Goal: Navigation & Orientation: Find specific page/section

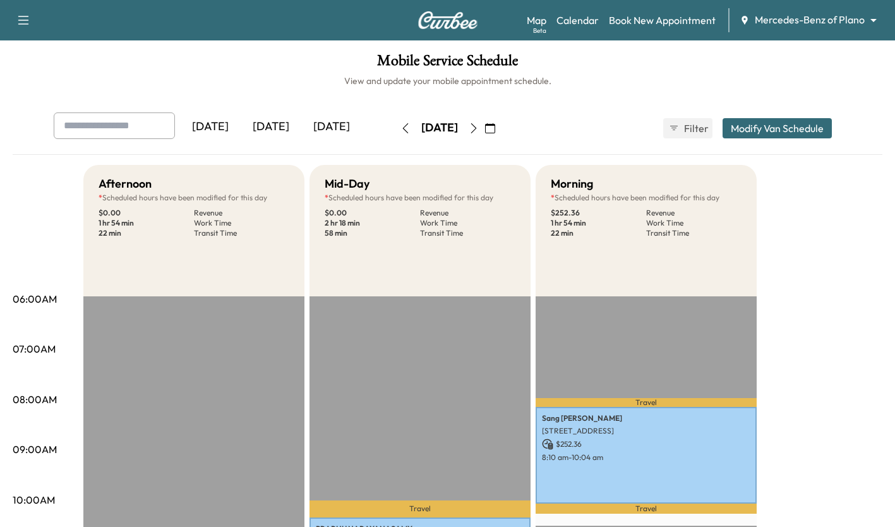
scroll to position [339, 0]
click at [479, 128] on icon "button" at bounding box center [474, 128] width 10 height 10
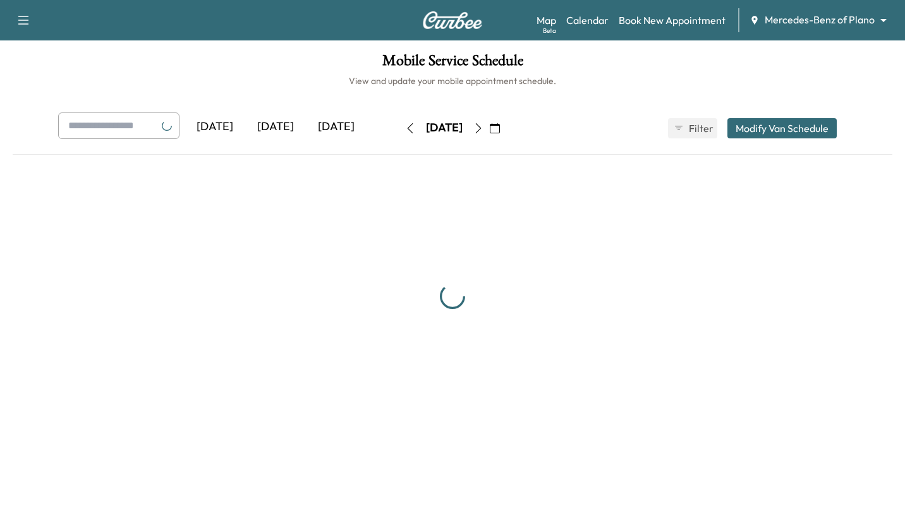
click at [489, 130] on button "button" at bounding box center [477, 128] width 21 height 20
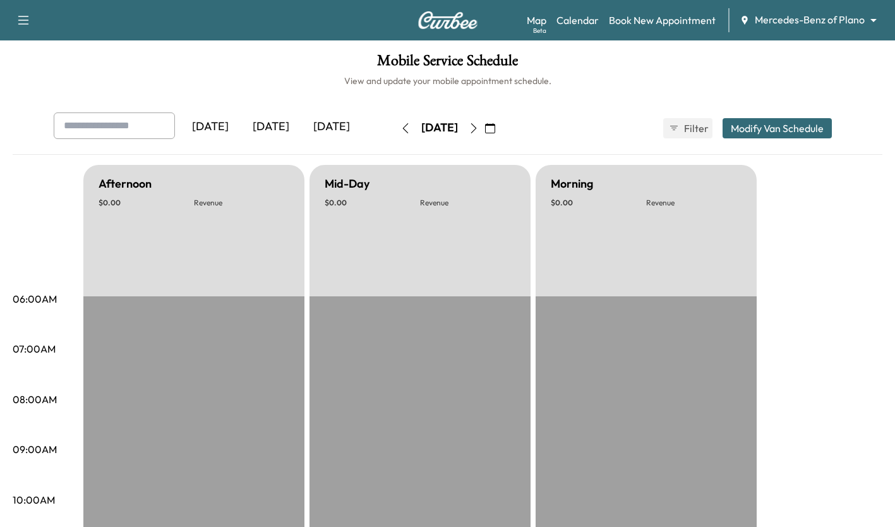
click at [479, 128] on icon "button" at bounding box center [474, 128] width 10 height 10
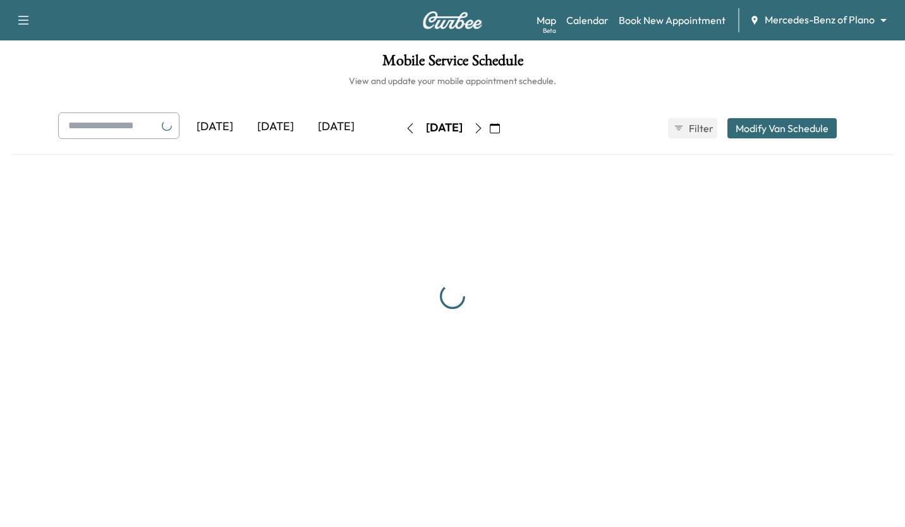
click at [836, 23] on body "Support Log Out Map Beta Calendar Book New Appointment Mercedes-Benz of Plano *…" at bounding box center [452, 263] width 905 height 527
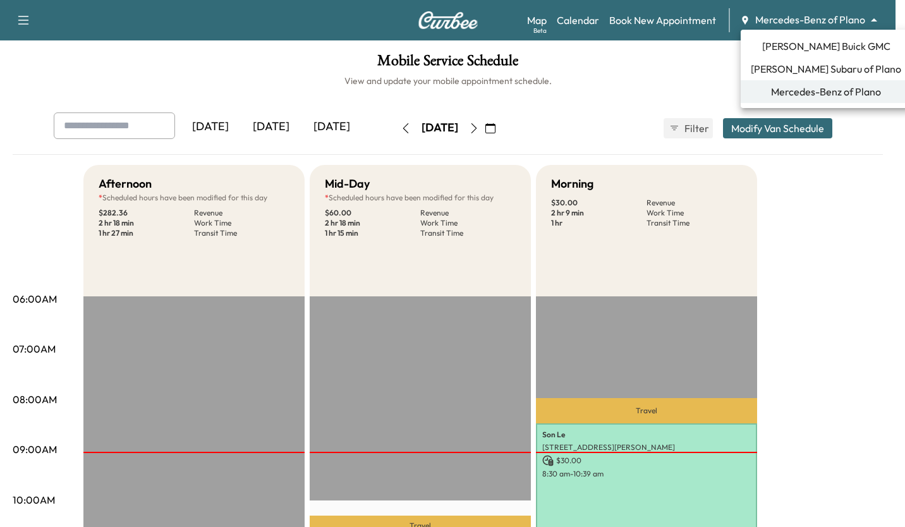
click at [862, 214] on div at bounding box center [452, 263] width 905 height 527
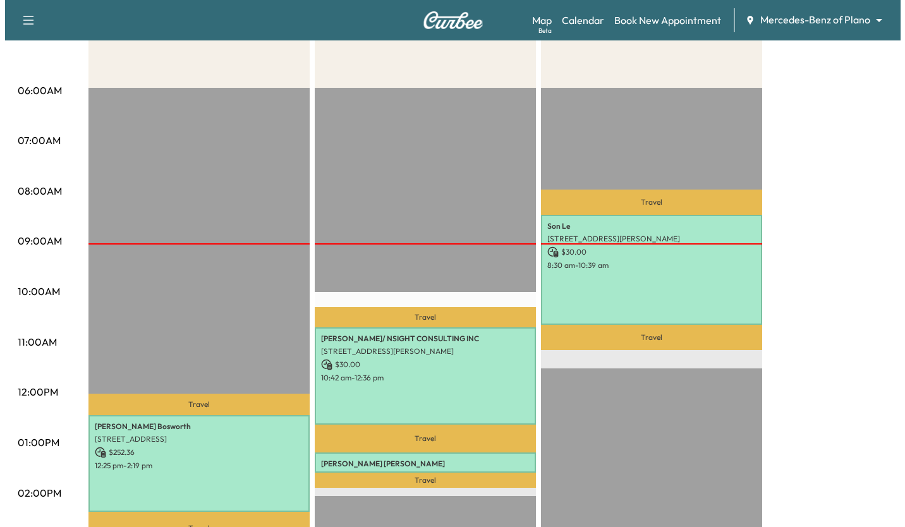
scroll to position [194, 0]
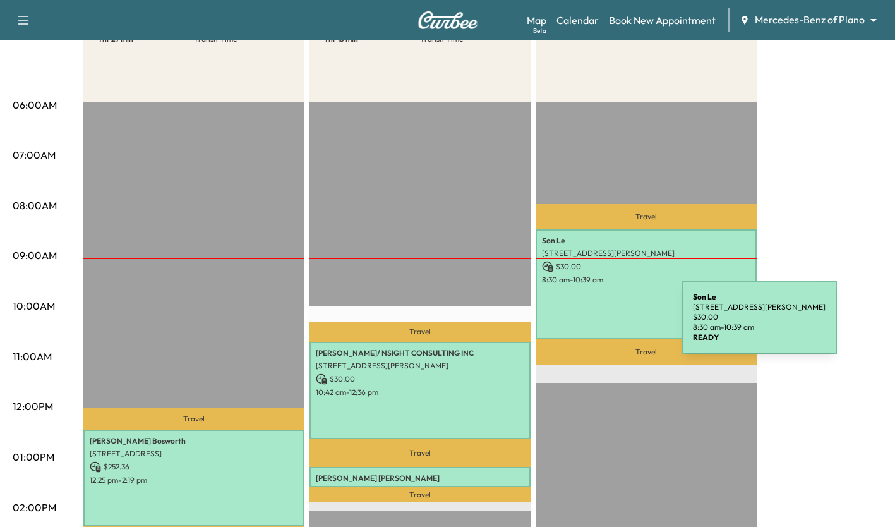
click at [587, 325] on div "[PERSON_NAME] [STREET_ADDRESS][PERSON_NAME] $ 30.00 8:30 am - 10:39 am" at bounding box center [646, 284] width 221 height 110
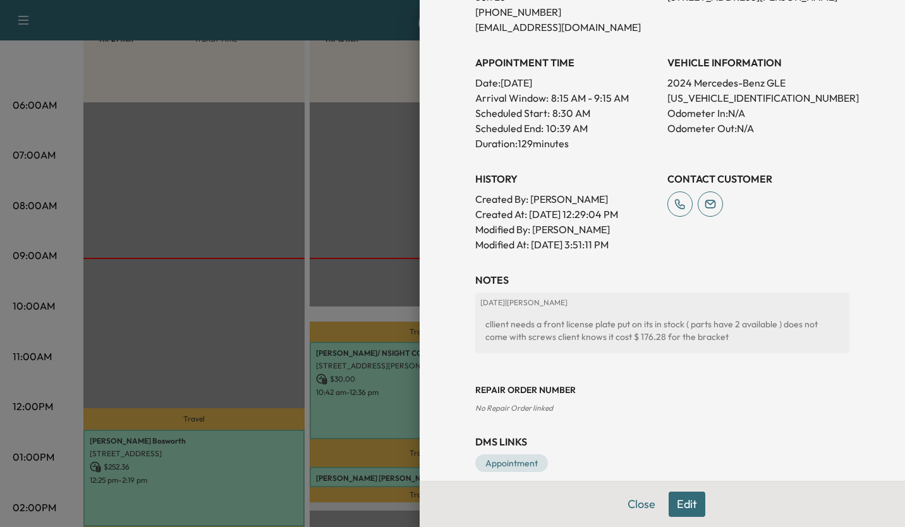
scroll to position [353, 0]
